Goal: Navigation & Orientation: Understand site structure

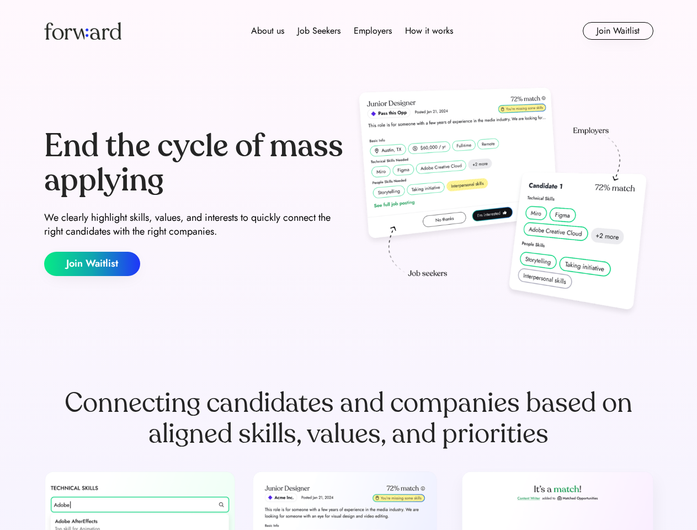
click at [348, 265] on div "End the cycle of mass applying We clearly highlight skills, values, and interes…" at bounding box center [348, 202] width 609 height 237
click at [349, 31] on div "About us Job Seekers Employers How it works" at bounding box center [352, 30] width 435 height 13
click at [83, 31] on img at bounding box center [82, 31] width 77 height 18
click at [352, 31] on div "About us Job Seekers Employers How it works" at bounding box center [352, 30] width 435 height 13
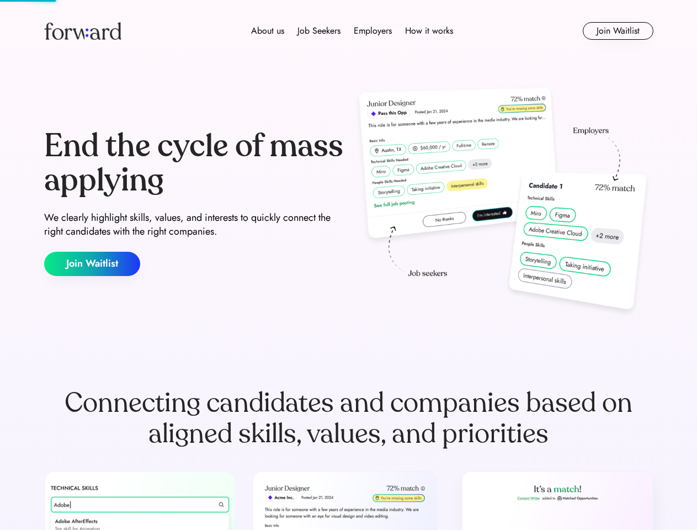
click at [268, 31] on div "About us" at bounding box center [267, 30] width 33 height 13
click at [319, 31] on div "Job Seekers" at bounding box center [318, 30] width 43 height 13
click at [373, 31] on div "Employers" at bounding box center [373, 30] width 38 height 13
click at [428, 31] on div "How it works" at bounding box center [429, 30] width 48 height 13
click at [618, 31] on button "Join Waitlist" at bounding box center [618, 31] width 71 height 18
